Goal: Information Seeking & Learning: Learn about a topic

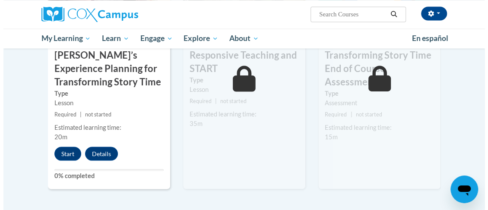
scroll to position [821, 0]
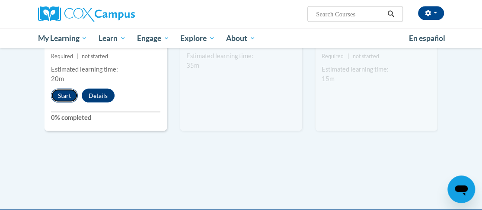
click at [68, 97] on button "Start" at bounding box center [64, 96] width 27 height 14
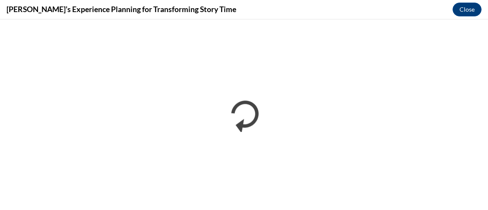
scroll to position [0, 0]
